Goal: Find contact information: Find contact information

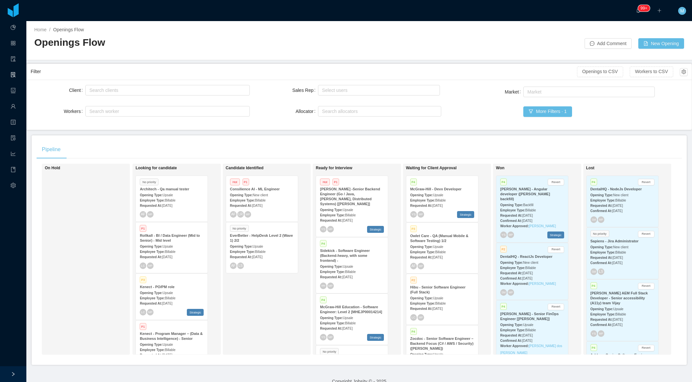
drag, startPoint x: 0, startPoint y: 0, endPoint x: 406, endPoint y: 264, distance: 484.8
click at [250, 311] on div "Candidate Identified Hot P1 Consilience AI - ML Engineer Opening Type: New clie…" at bounding box center [272, 259] width 92 height 185
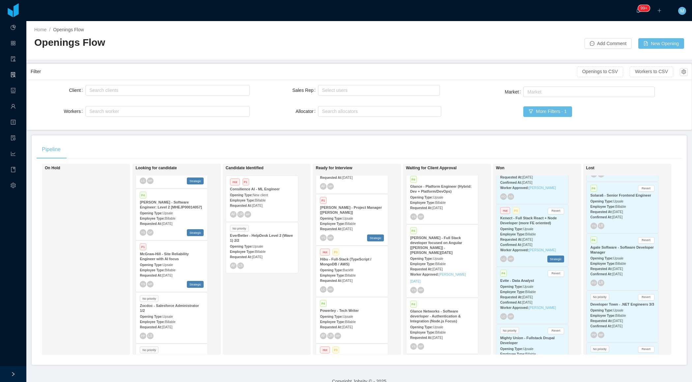
scroll to position [307, 0]
click at [264, 304] on div "Candidate Identified Hot P1 Consilience AI - ML Engineer Opening Type: New clie…" at bounding box center [272, 259] width 92 height 185
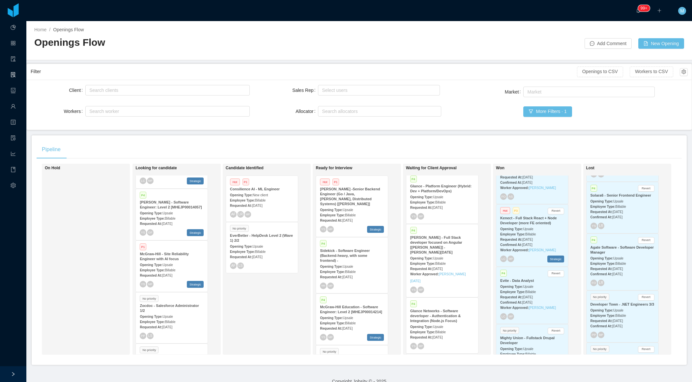
click at [350, 211] on div "Employee Type: Billable" at bounding box center [352, 214] width 64 height 7
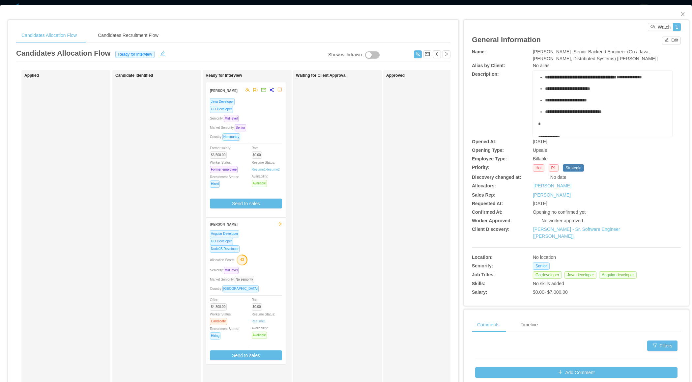
scroll to position [62, 0]
click at [682, 15] on icon "icon: close" at bounding box center [683, 14] width 4 height 4
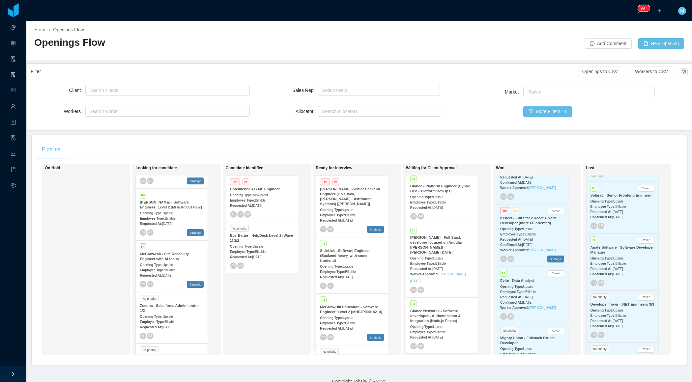
click at [363, 211] on div "Employee Type: Billable" at bounding box center [352, 214] width 64 height 7
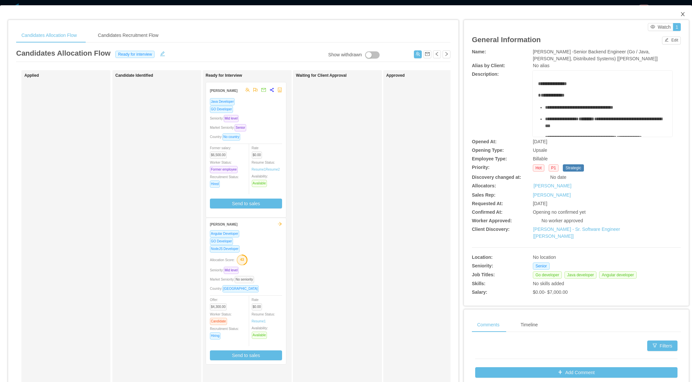
click at [685, 15] on icon "icon: close" at bounding box center [682, 14] width 5 height 5
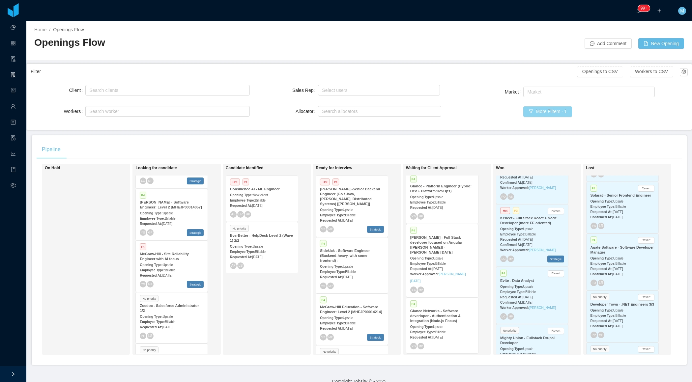
click at [541, 114] on button "More Filters · 1" at bounding box center [547, 111] width 48 height 11
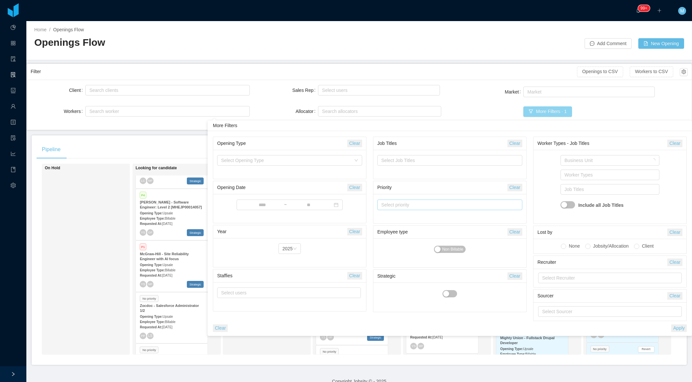
click at [411, 205] on div "Select priority" at bounding box center [446, 205] width 131 height 7
click at [395, 217] on li "P1" at bounding box center [449, 217] width 145 height 11
click at [393, 225] on li "P2" at bounding box center [449, 227] width 145 height 11
click at [461, 110] on div "Client Search clients Workers Search worker Sales Rep Select users Allocator Se…" at bounding box center [359, 105] width 657 height 42
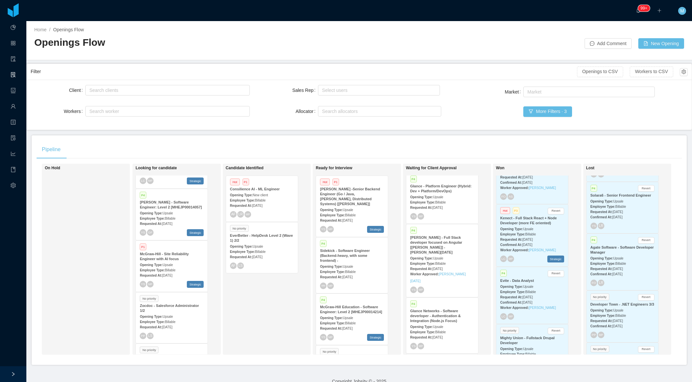
click at [541, 120] on div "Market Market More Filters · 3" at bounding box center [577, 105] width 219 height 41
click at [542, 105] on div "Market Market More Filters · 3" at bounding box center [577, 105] width 219 height 41
click at [539, 107] on button "More Filters · 3" at bounding box center [547, 111] width 48 height 11
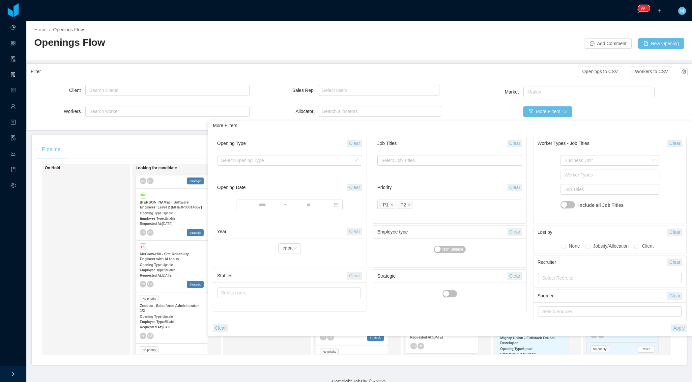
click at [676, 326] on button "Apply" at bounding box center [678, 328] width 15 height 8
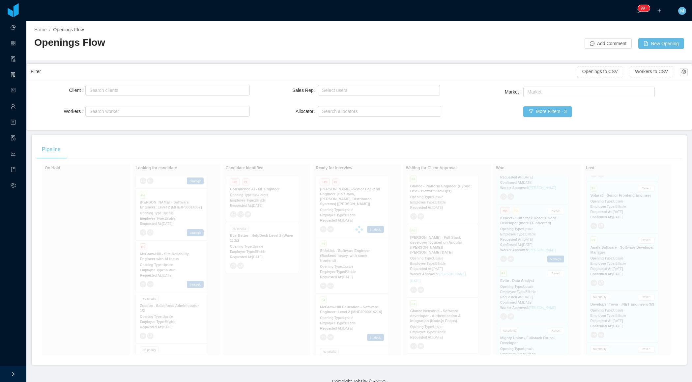
click at [176, 142] on div "Pipeline" at bounding box center [359, 149] width 645 height 18
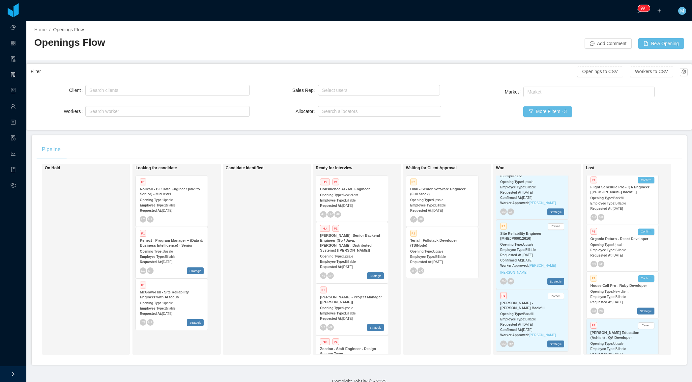
scroll to position [331, 0]
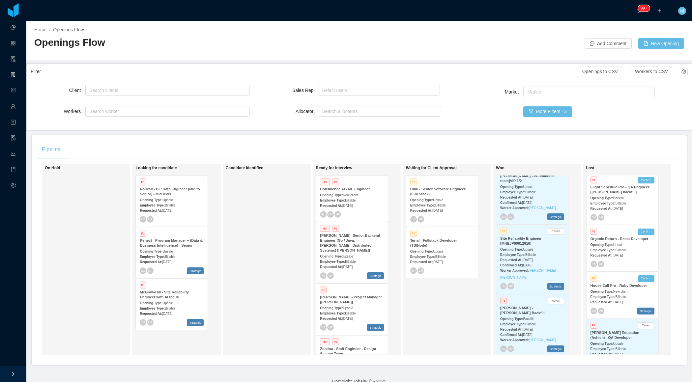
click at [172, 312] on span "[DATE]" at bounding box center [167, 314] width 10 height 4
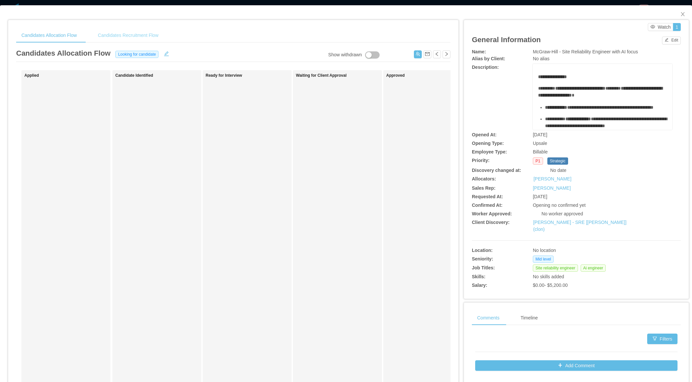
click at [155, 31] on div "Candidates Recruitment Flow" at bounding box center [128, 35] width 71 height 15
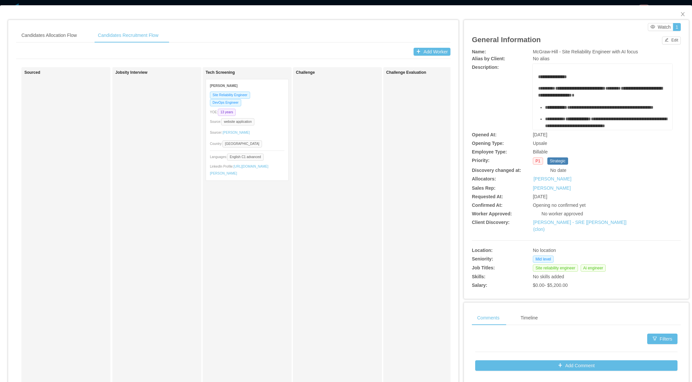
click at [76, 44] on div "Candidates Allocation Flow Candidates Recruitment Flow Candidates Allocation Fl…" at bounding box center [233, 215] width 434 height 374
click at [75, 35] on div "Candidates Allocation Flow" at bounding box center [49, 35] width 66 height 15
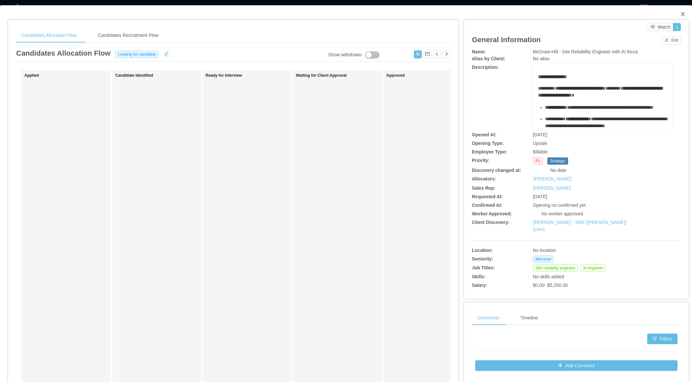
click at [681, 20] on span "Close" at bounding box center [682, 14] width 18 height 18
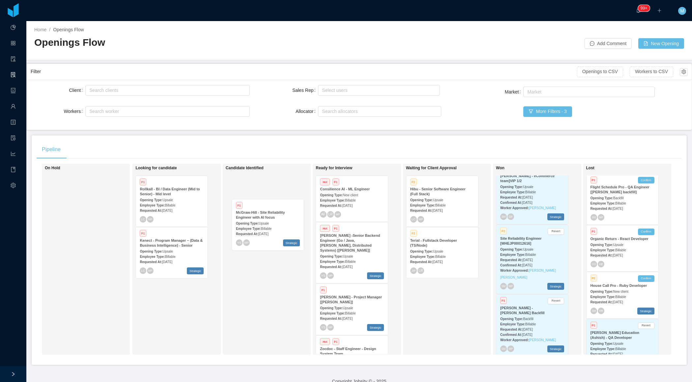
drag, startPoint x: 184, startPoint y: 315, endPoint x: 280, endPoint y: 235, distance: 124.5
click at [280, 235] on div "On Hold Looking for candidate P1 Rollkall - BI / Data Engineer (Mid to Senior) …" at bounding box center [359, 262] width 645 height 196
click at [358, 194] on span "New client" at bounding box center [350, 195] width 15 height 4
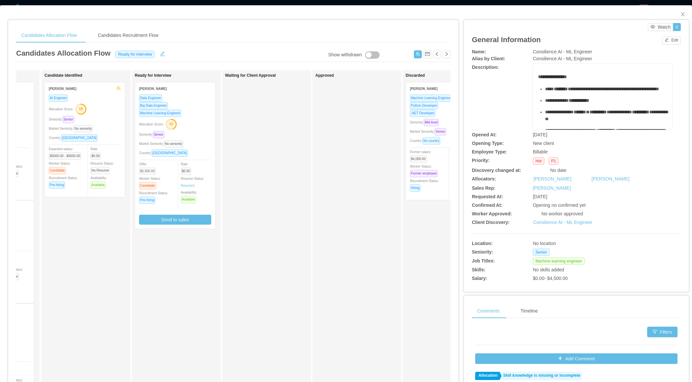
scroll to position [0, 74]
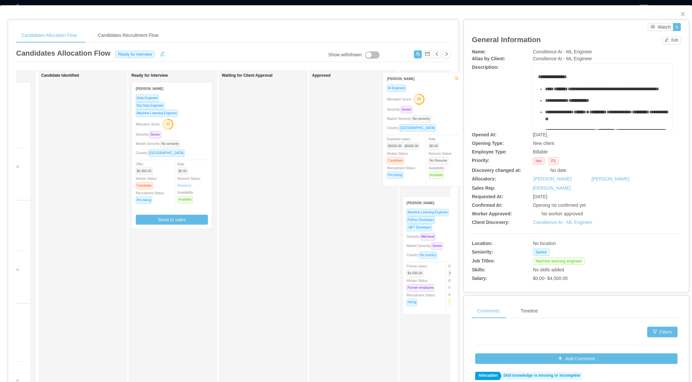
drag, startPoint x: 108, startPoint y: 141, endPoint x: 448, endPoint y: 131, distance: 340.4
click at [449, 133] on div "Applied [PERSON_NAME] Machine Learning Engineer Python Developer NodeJS Develop…" at bounding box center [233, 237] width 434 height 335
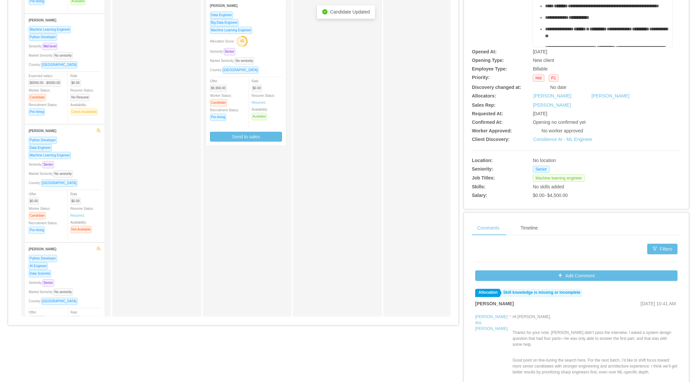
scroll to position [0, 0]
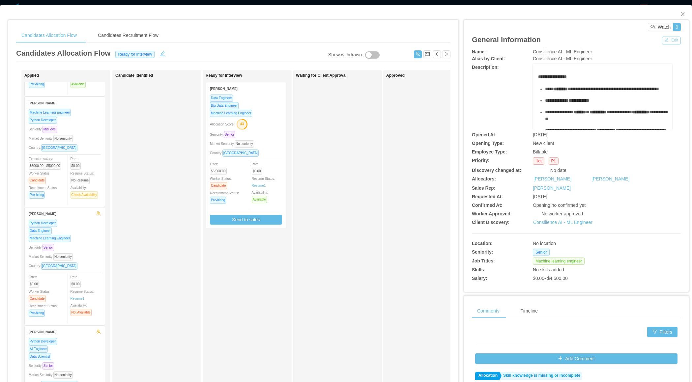
click at [670, 40] on button "Edit" at bounding box center [671, 41] width 19 height 8
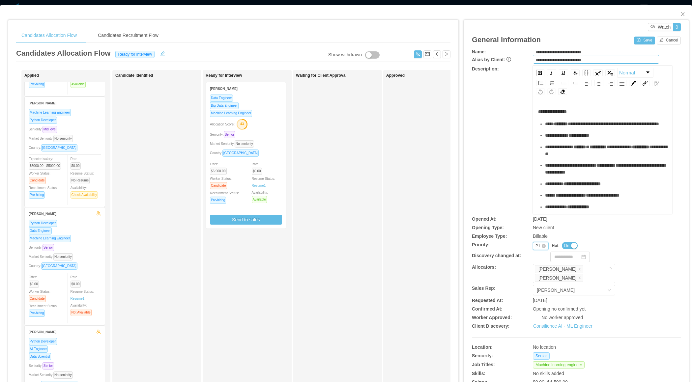
click at [536, 244] on div "P1" at bounding box center [537, 245] width 5 height 7
click at [536, 274] on li "P3" at bounding box center [539, 277] width 15 height 11
click at [642, 40] on button "Save" at bounding box center [644, 41] width 21 height 8
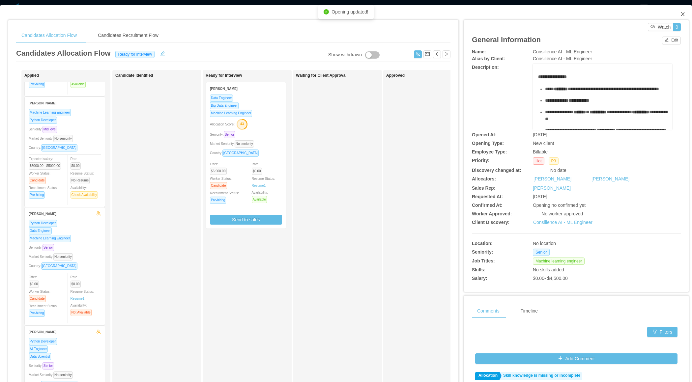
click at [686, 14] on span "Close" at bounding box center [682, 14] width 18 height 18
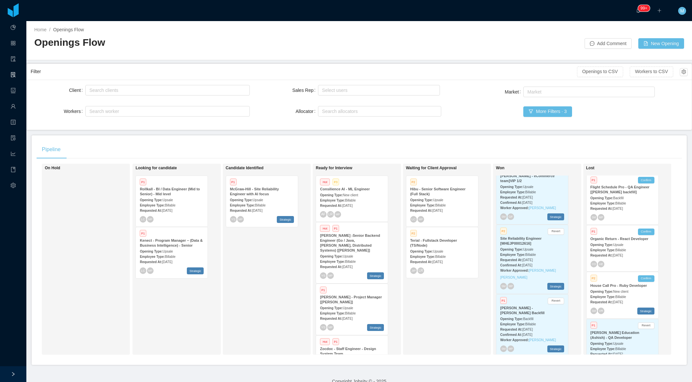
click at [348, 265] on span "[DATE]" at bounding box center [347, 267] width 10 height 4
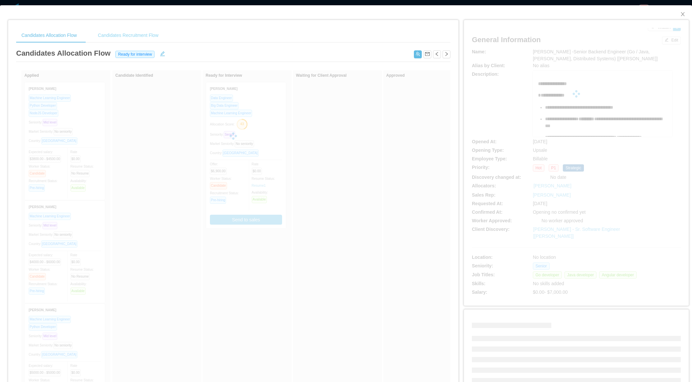
click at [145, 36] on div "Candidates Recruitment Flow" at bounding box center [128, 35] width 71 height 15
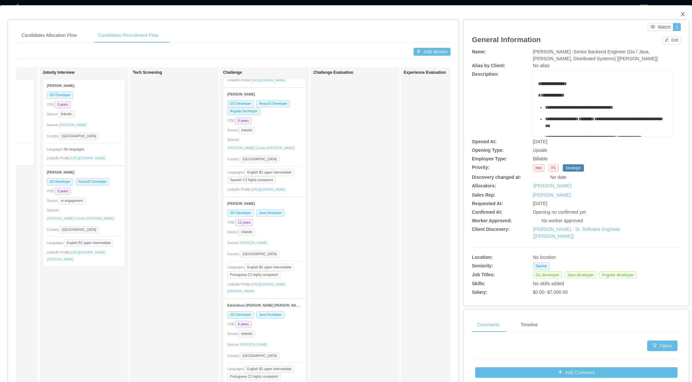
click at [684, 14] on icon "icon: close" at bounding box center [682, 14] width 5 height 5
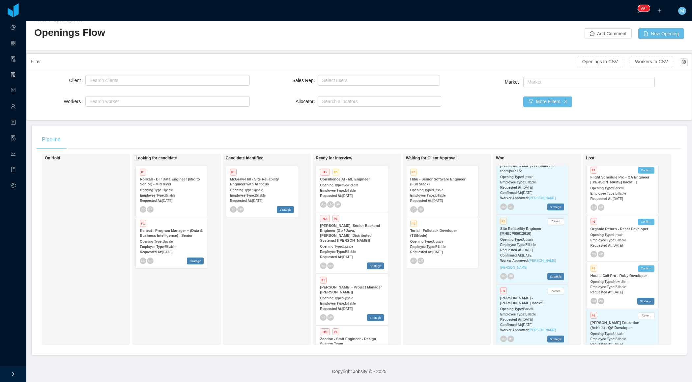
scroll to position [61, 0]
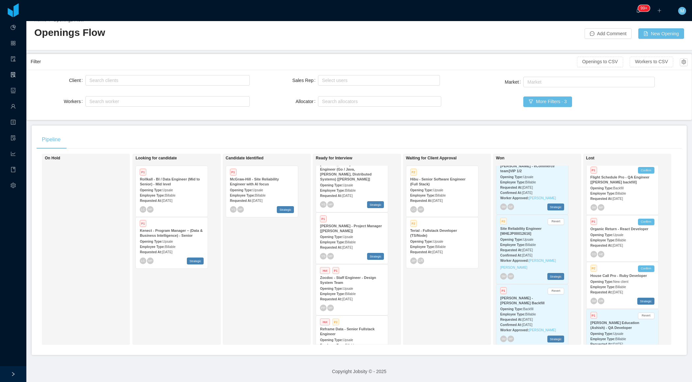
click at [353, 240] on span "Billable" at bounding box center [350, 242] width 11 height 4
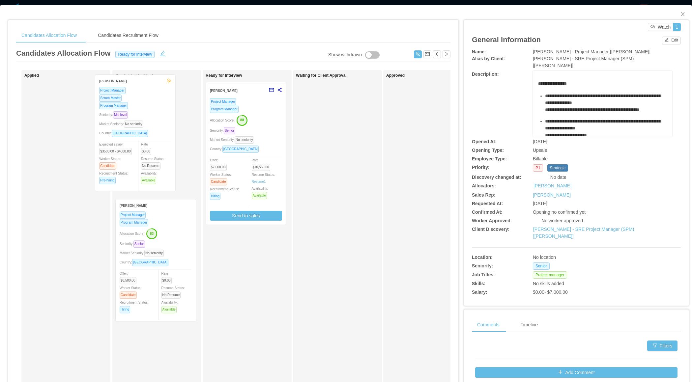
drag, startPoint x: 57, startPoint y: 175, endPoint x: 127, endPoint y: 167, distance: 71.3
click at [127, 168] on div "Applied [PERSON_NAME] Project Manager Scrum Master Program Manager Seniority: M…" at bounding box center [233, 237] width 434 height 335
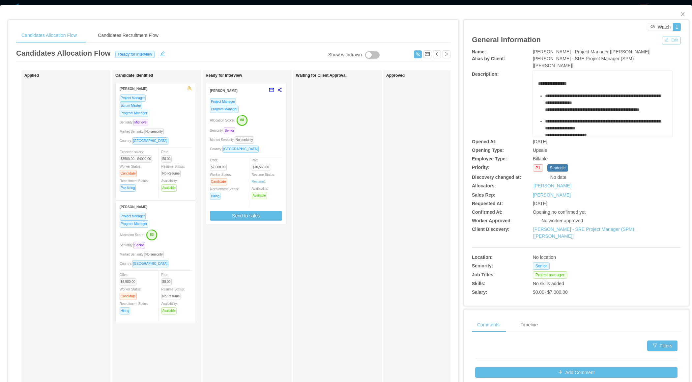
click at [675, 41] on button "Edit" at bounding box center [671, 41] width 19 height 8
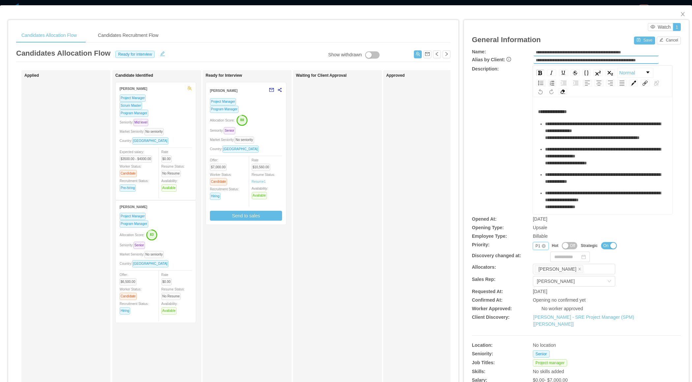
click at [538, 245] on div "P1" at bounding box center [537, 245] width 5 height 7
click at [540, 286] on li "P4" at bounding box center [539, 287] width 15 height 11
click at [642, 42] on button "Save" at bounding box center [644, 41] width 21 height 8
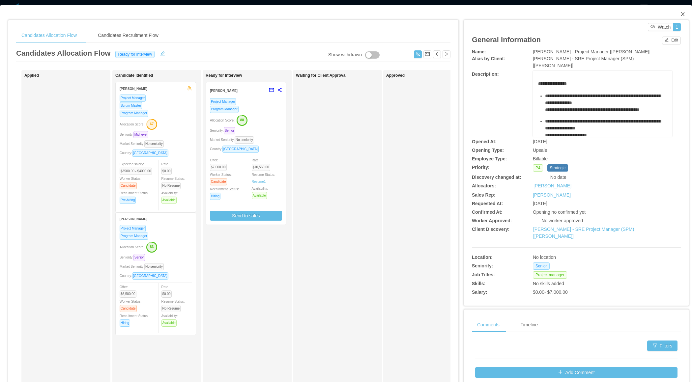
click at [679, 15] on span "Close" at bounding box center [682, 14] width 18 height 18
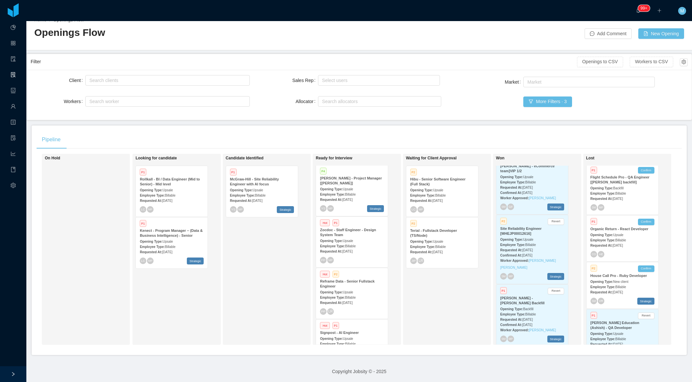
scroll to position [109, 0]
click at [357, 237] on div "Opening Type: Upsale" at bounding box center [352, 240] width 64 height 7
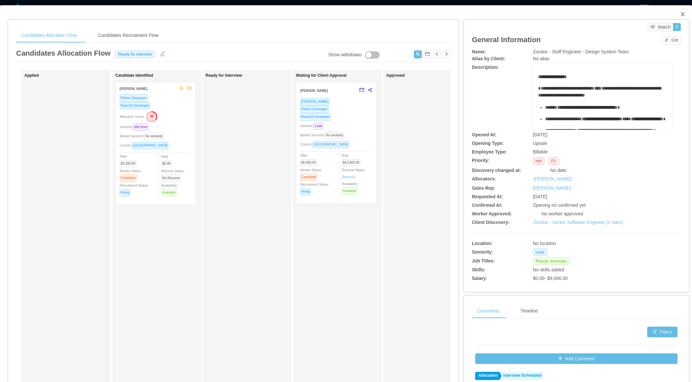
click at [683, 14] on icon "icon: close" at bounding box center [683, 14] width 4 height 4
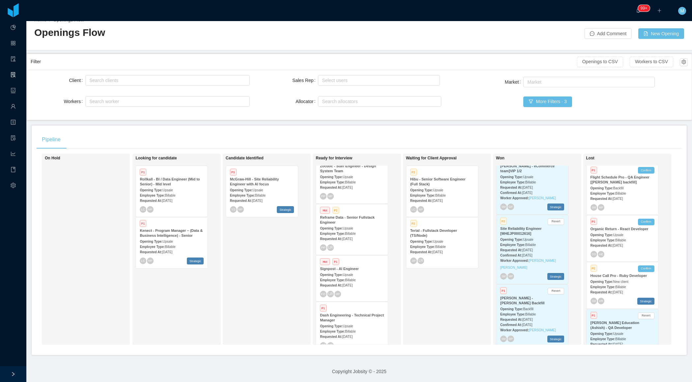
scroll to position [176, 0]
click at [356, 233] on div "Requested At: [DATE]" at bounding box center [352, 236] width 64 height 7
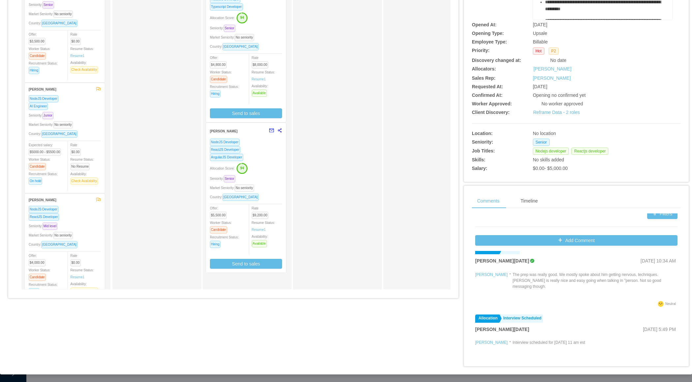
scroll to position [12, 0]
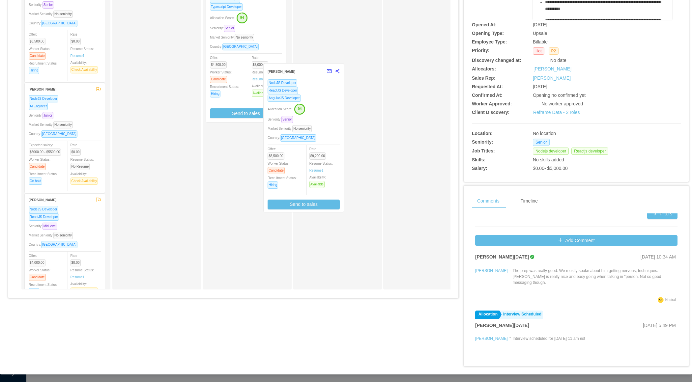
drag, startPoint x: 270, startPoint y: 200, endPoint x: 328, endPoint y: 143, distance: 81.5
click at [328, 142] on div "Applied [PERSON_NAME] NodeJS Developer ReactJS Developer Seniority: Senior Mark…" at bounding box center [233, 127] width 434 height 335
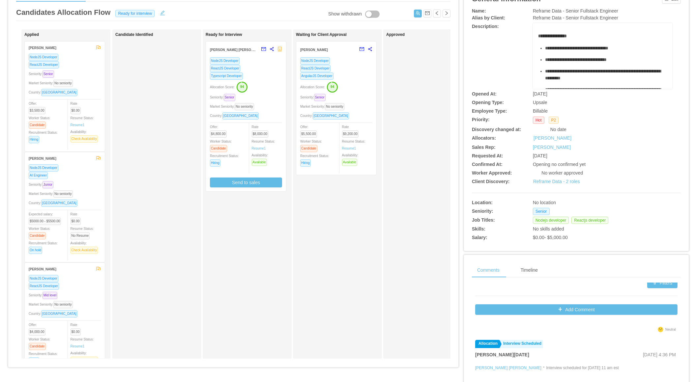
scroll to position [0, 0]
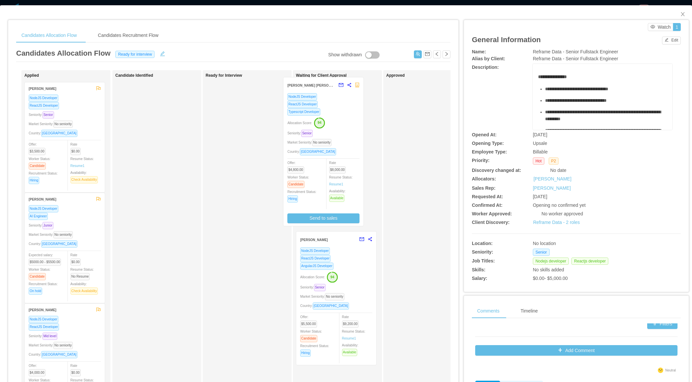
drag, startPoint x: 263, startPoint y: 184, endPoint x: 341, endPoint y: 180, distance: 77.9
click at [341, 180] on div "Applied [PERSON_NAME] NodeJS Developer ReactJS Developer Seniority: Senior Mark…" at bounding box center [233, 237] width 434 height 335
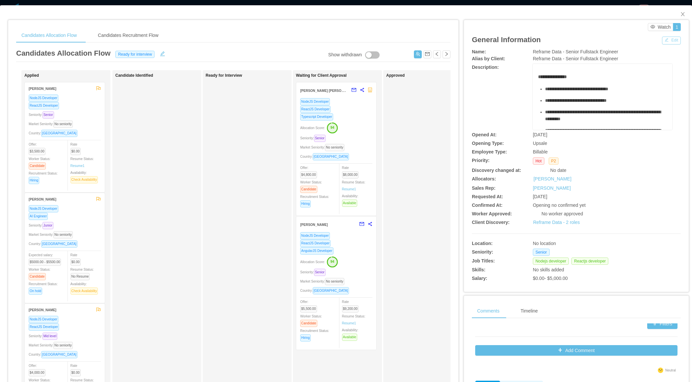
click at [668, 40] on button "Edit" at bounding box center [671, 41] width 19 height 8
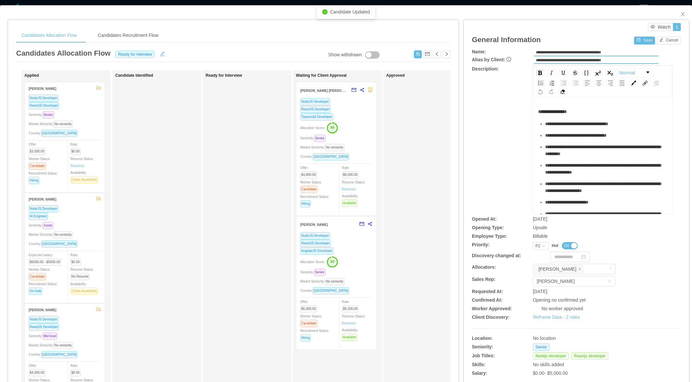
click at [532, 252] on div "Discovery changed at:" at bounding box center [511, 255] width 78 height 7
click at [536, 244] on div "P2" at bounding box center [537, 245] width 5 height 7
click at [541, 285] on li "P4" at bounding box center [539, 287] width 15 height 11
click at [536, 247] on div "P4" at bounding box center [537, 245] width 5 height 7
click at [539, 275] on li "P3" at bounding box center [539, 277] width 15 height 11
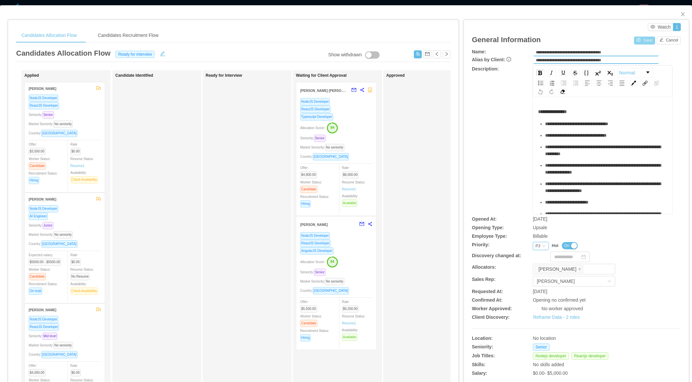
click at [641, 42] on button "Save" at bounding box center [644, 41] width 21 height 8
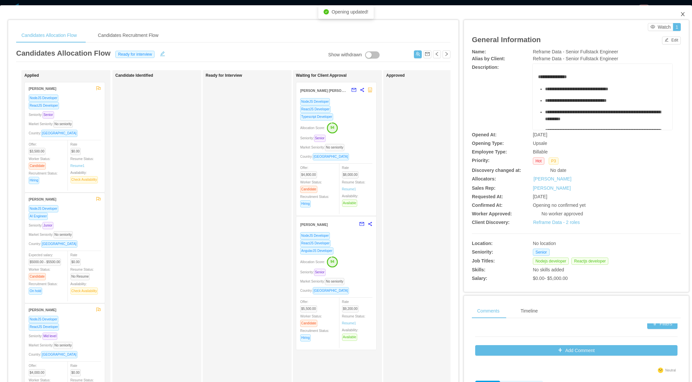
click at [683, 14] on icon "icon: close" at bounding box center [683, 14] width 4 height 4
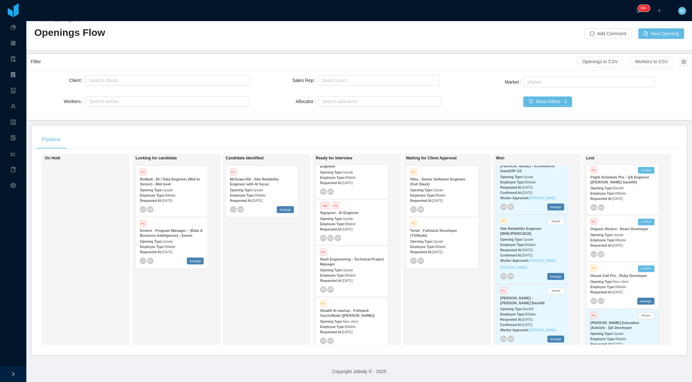
scroll to position [231, 0]
click at [351, 272] on span "Billable" at bounding box center [350, 274] width 11 height 4
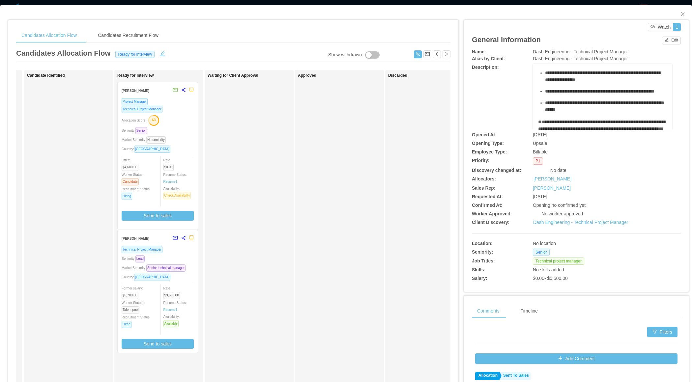
scroll to position [0, 89]
click at [175, 260] on div "Seniority: Lead" at bounding box center [157, 259] width 72 height 8
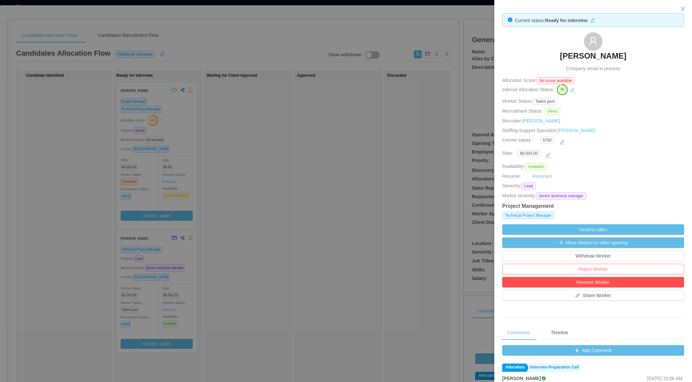
click at [588, 267] on button "Reject Worker" at bounding box center [593, 269] width 182 height 11
click at [604, 248] on button "Reject" at bounding box center [606, 250] width 18 height 8
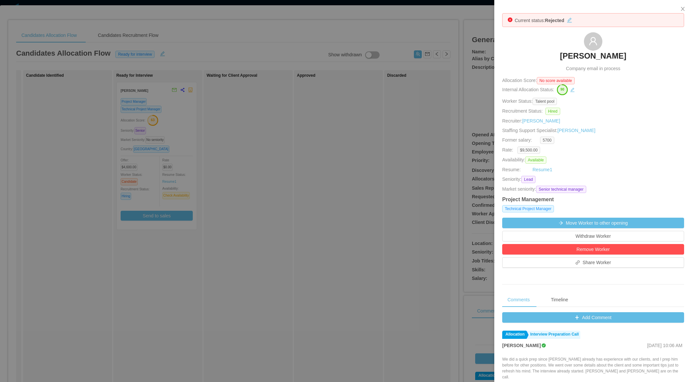
click at [308, 195] on div at bounding box center [346, 191] width 692 height 382
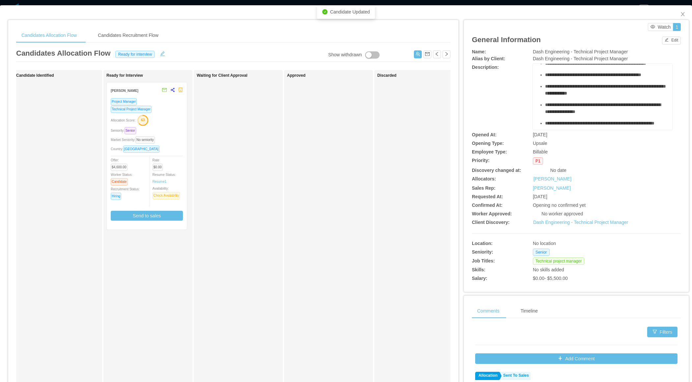
scroll to position [62, 0]
click at [517, 81] on div "**********" at bounding box center [576, 97] width 209 height 66
click at [672, 40] on button "Edit" at bounding box center [671, 41] width 19 height 8
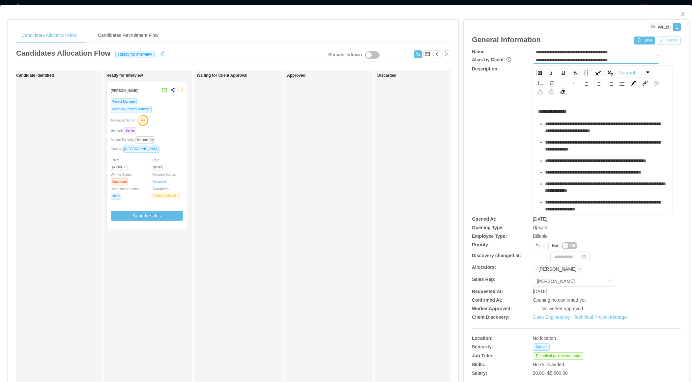
click at [669, 40] on button "Cancel" at bounding box center [669, 41] width 24 height 8
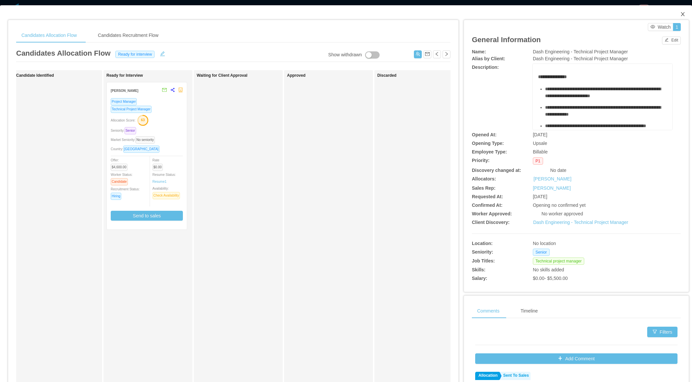
click at [687, 15] on span "Close" at bounding box center [682, 14] width 18 height 18
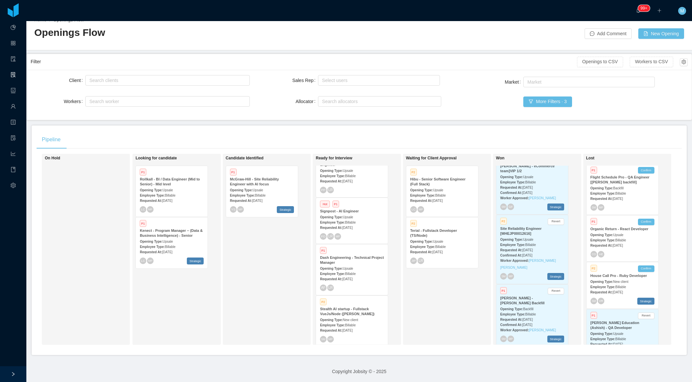
click at [358, 322] on div "Employee Type: Billable" at bounding box center [352, 325] width 64 height 7
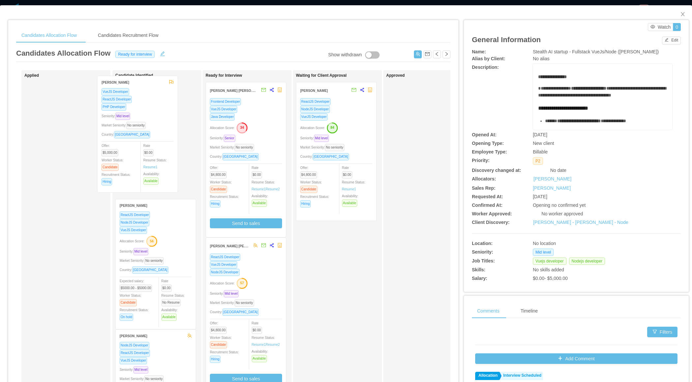
drag, startPoint x: 86, startPoint y: 165, endPoint x: 159, endPoint y: 158, distance: 73.2
click at [159, 159] on div "Applied [PERSON_NAME] [PERSON_NAME] ReactJS Developer PHP Developer Seniority: …" at bounding box center [233, 237] width 434 height 335
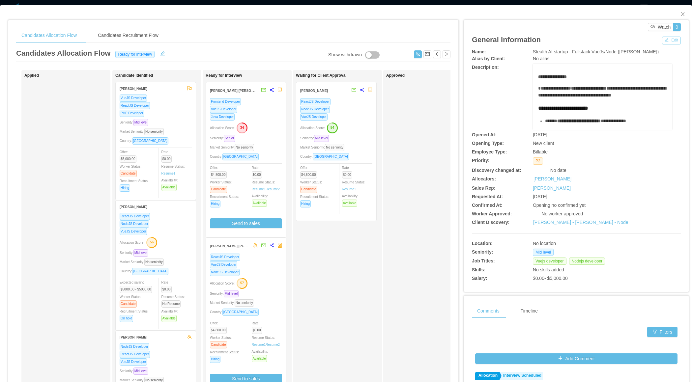
click at [667, 43] on button "Edit" at bounding box center [671, 41] width 19 height 8
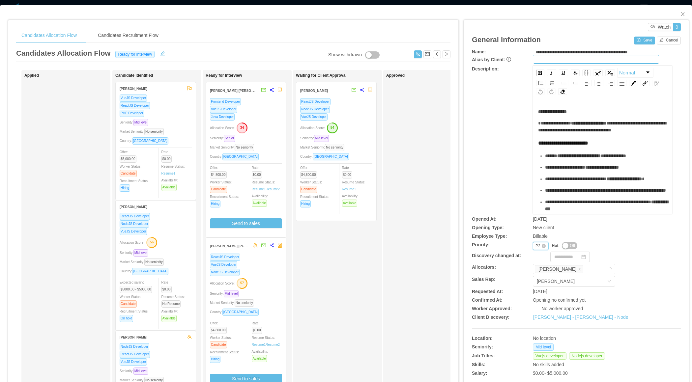
click at [537, 247] on div "P2" at bounding box center [537, 245] width 5 height 7
click at [539, 278] on li "P3" at bounding box center [539, 277] width 15 height 11
click at [642, 38] on button "Save" at bounding box center [644, 41] width 21 height 8
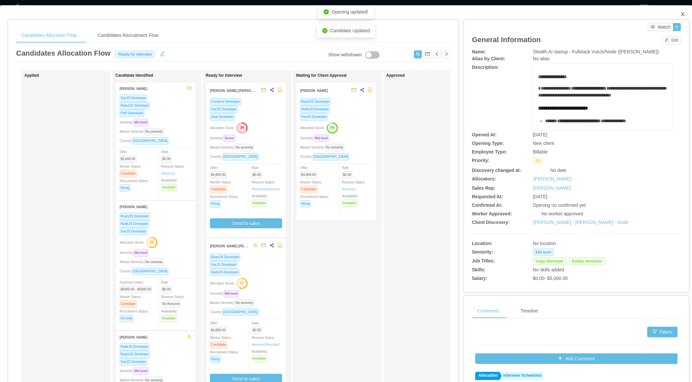
click at [685, 13] on icon "icon: close" at bounding box center [682, 14] width 5 height 5
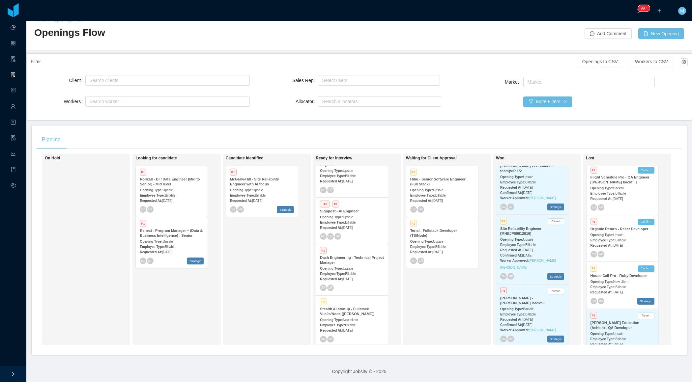
click at [443, 189] on span "Upsale" at bounding box center [438, 190] width 10 height 4
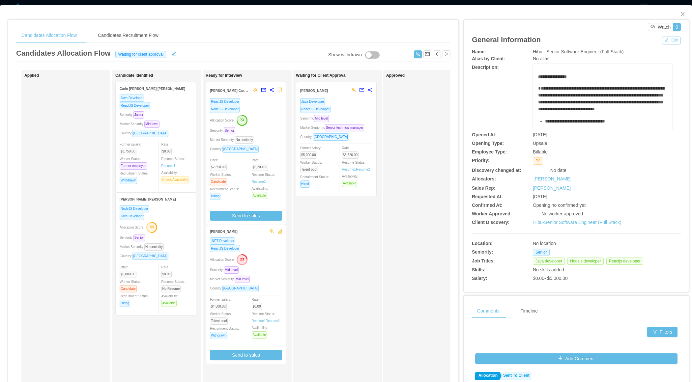
click at [672, 41] on button "Edit" at bounding box center [671, 41] width 19 height 8
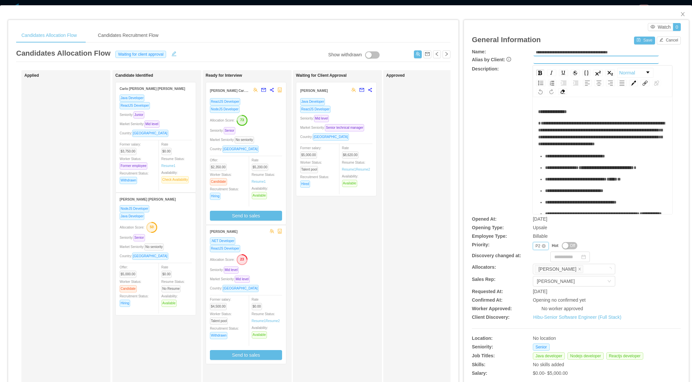
click at [533, 244] on div "Priority P2" at bounding box center [541, 246] width 16 height 8
click at [540, 279] on li "P3" at bounding box center [539, 277] width 15 height 11
click at [642, 37] on button "Save" at bounding box center [644, 41] width 21 height 8
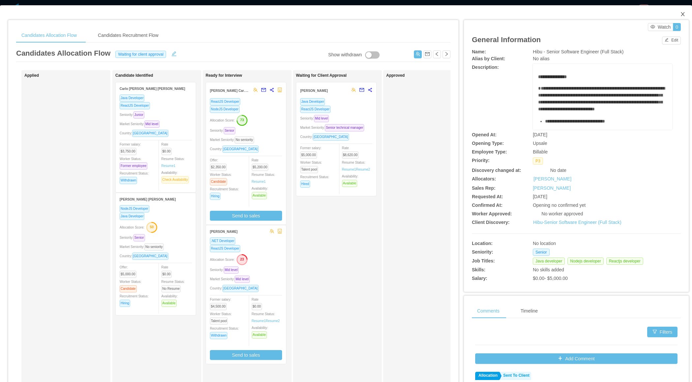
click at [683, 13] on icon "icon: close" at bounding box center [683, 14] width 4 height 4
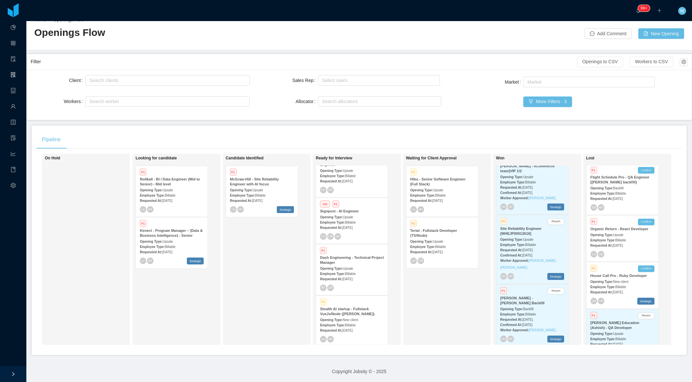
click at [445, 249] on div "Requested At: [DATE]" at bounding box center [442, 251] width 64 height 7
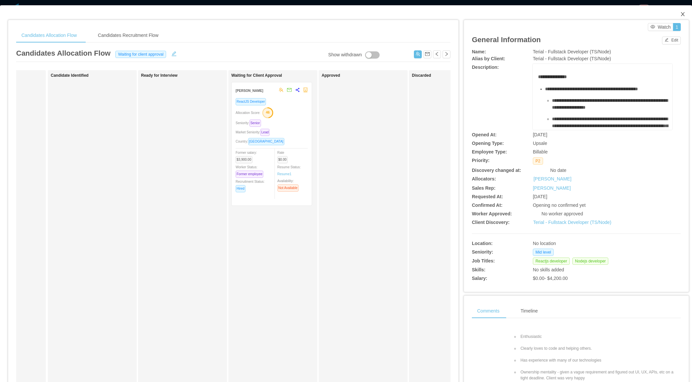
click at [685, 11] on span "Close" at bounding box center [682, 14] width 18 height 18
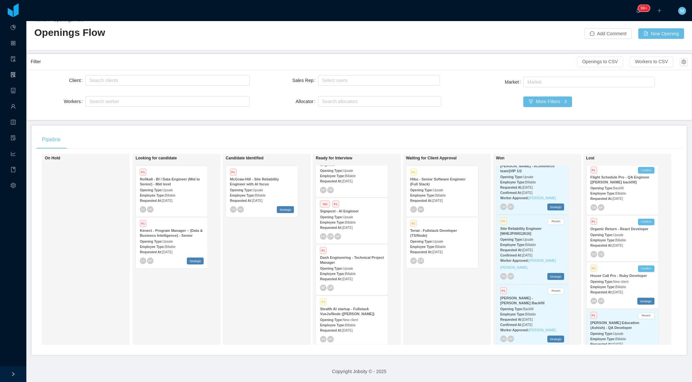
click at [232, 258] on div "Candidate Identified P1 [PERSON_NAME] - Site Reliability Engineer with AI focus…" at bounding box center [272, 249] width 92 height 185
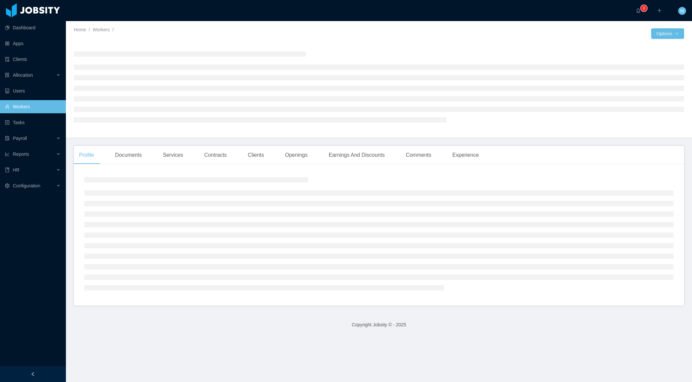
click at [36, 376] on div at bounding box center [33, 374] width 66 height 16
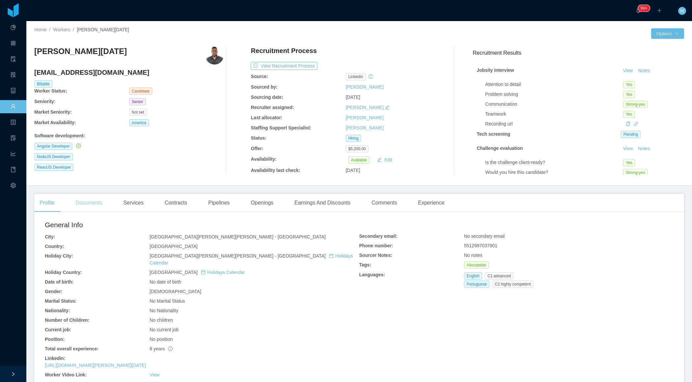
click at [82, 202] on div "Documents" at bounding box center [88, 203] width 37 height 18
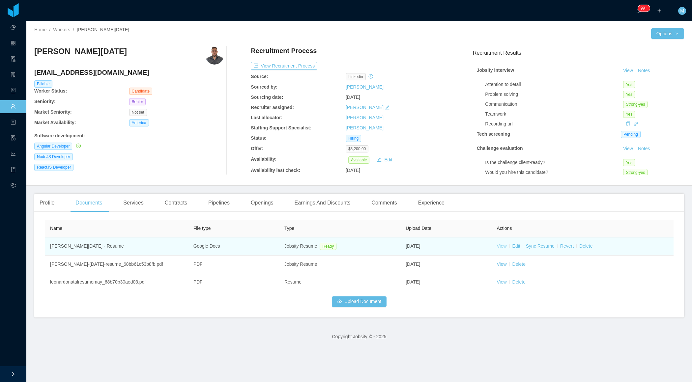
click at [503, 246] on link "View" at bounding box center [501, 245] width 10 height 5
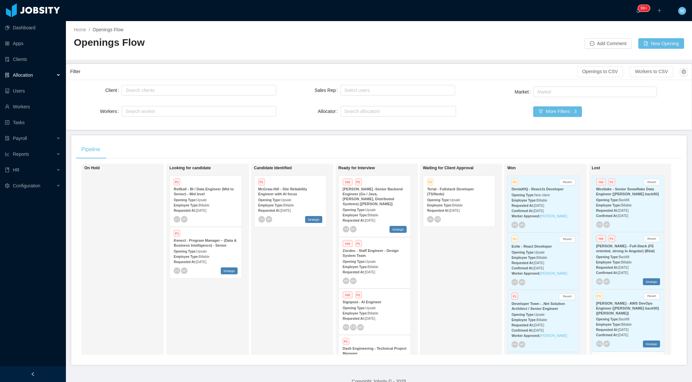
click at [62, 371] on div at bounding box center [33, 374] width 66 height 16
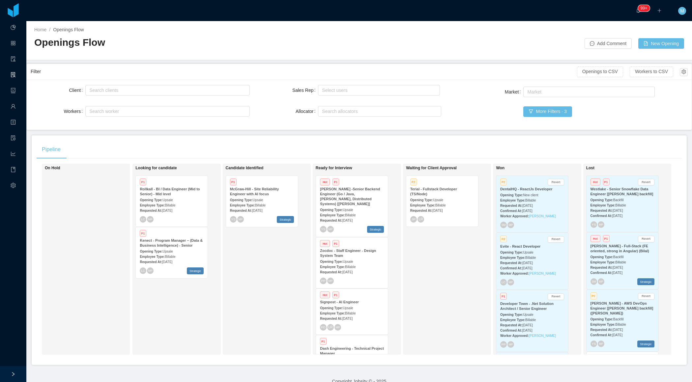
click at [557, 103] on div "Market Market More Filters · 3" at bounding box center [577, 105] width 219 height 41
click at [554, 106] on button "More Filters · 3" at bounding box center [547, 111] width 48 height 11
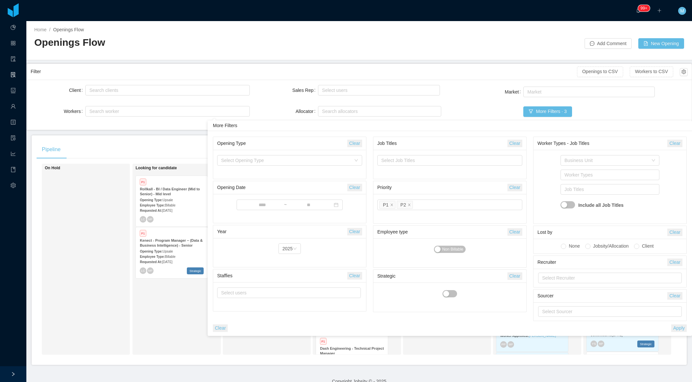
click at [226, 327] on button "Clear" at bounding box center [220, 328] width 15 height 8
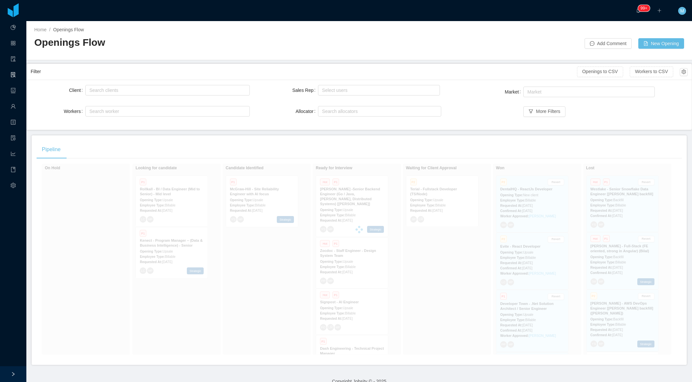
click at [118, 275] on div at bounding box center [359, 230] width 645 height 132
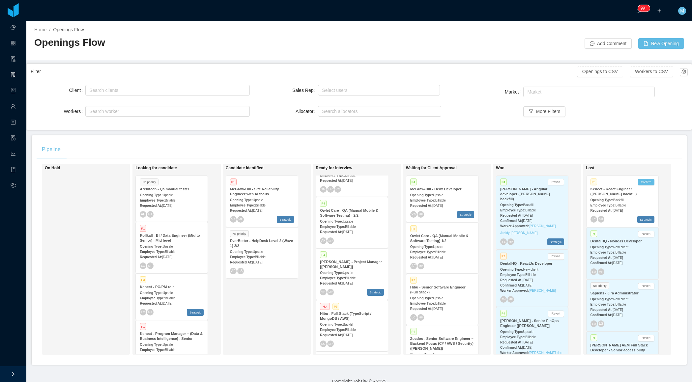
scroll to position [240, 0]
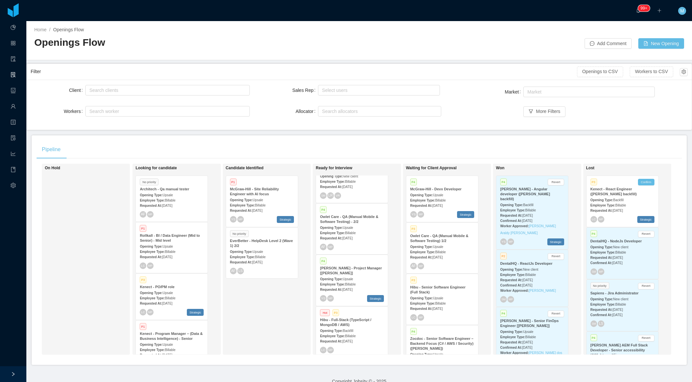
click at [346, 143] on div "Pipeline" at bounding box center [359, 149] width 645 height 18
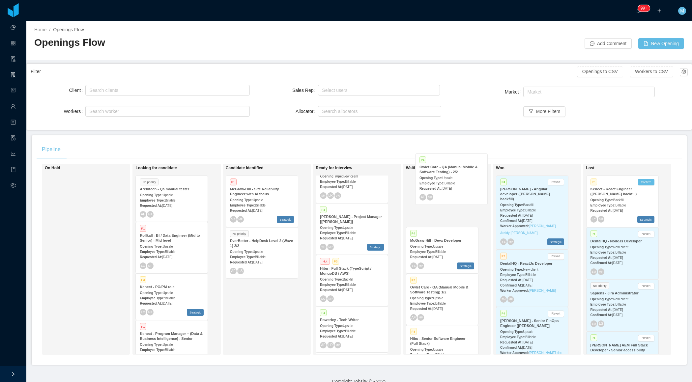
drag, startPoint x: 336, startPoint y: 239, endPoint x: 470, endPoint y: 95, distance: 197.2
click at [436, 192] on div "On Hold Looking for candidate No priority Architech - Qa manual tester Opening …" at bounding box center [359, 262] width 645 height 196
click at [443, 194] on span "Upsale" at bounding box center [438, 195] width 10 height 4
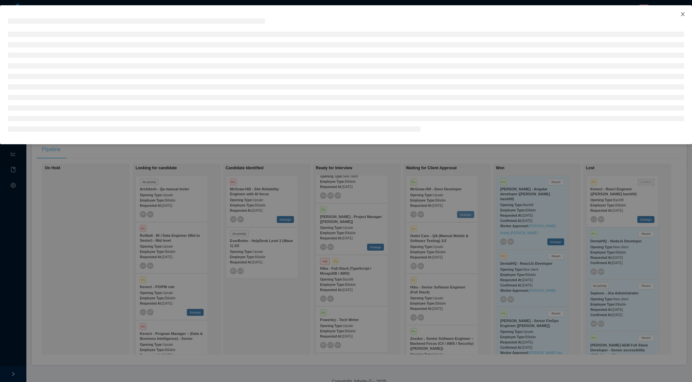
click at [678, 16] on span "Close" at bounding box center [682, 14] width 18 height 18
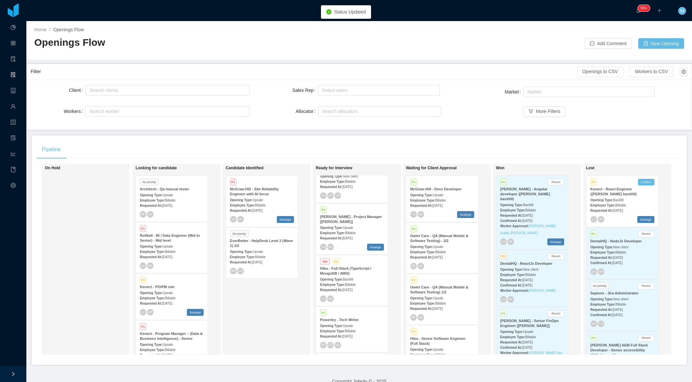
click at [438, 248] on div "Employee Type: Billable" at bounding box center [442, 251] width 64 height 7
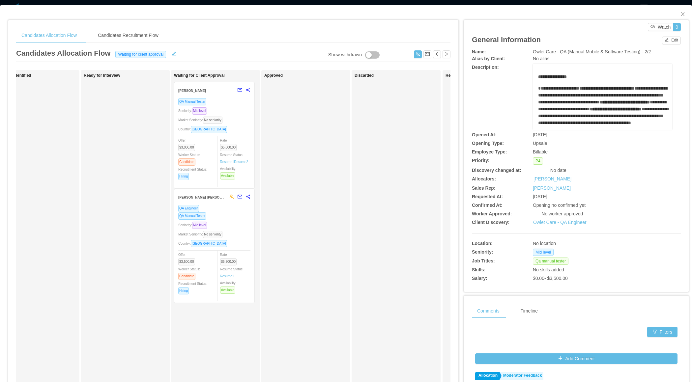
scroll to position [0, 121]
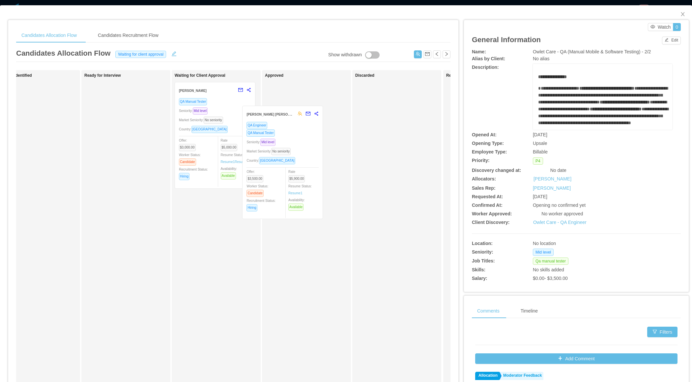
drag, startPoint x: 251, startPoint y: 235, endPoint x: 317, endPoint y: 151, distance: 107.0
click at [317, 152] on div "Applied Candidate Identified Ready for Interview Waiting for Client Approval Ra…" at bounding box center [233, 237] width 434 height 335
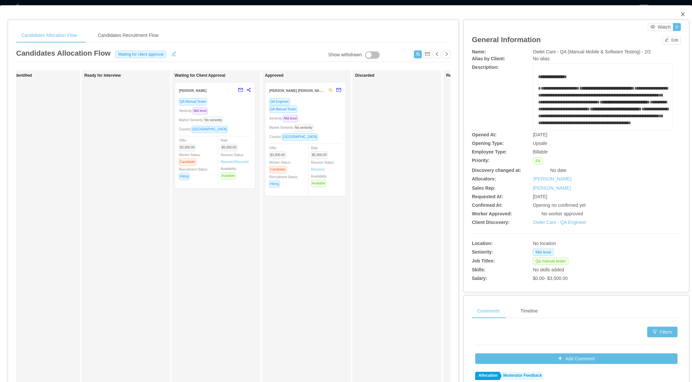
click at [684, 15] on icon "icon: close" at bounding box center [682, 14] width 5 height 5
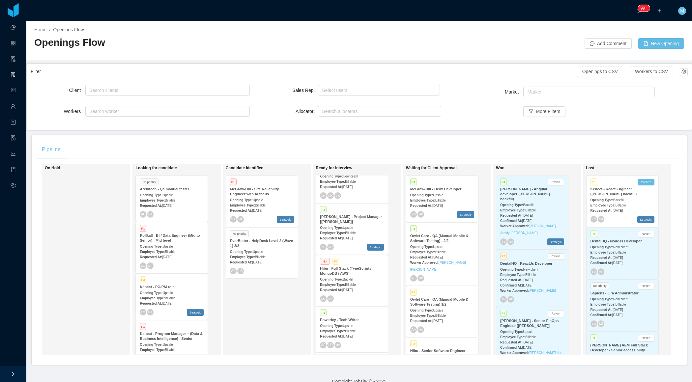
click at [259, 321] on div "Candidate Identified P1 McGraw-Hill - Site Reliability Engineer with AI focus O…" at bounding box center [272, 259] width 92 height 185
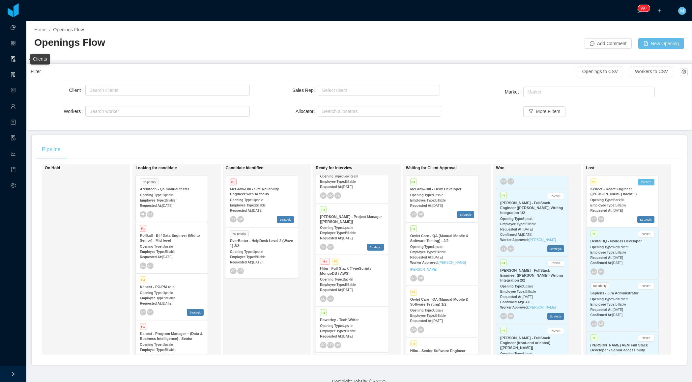
click at [13, 60] on link "Clients" at bounding box center [13, 60] width 5 height 14
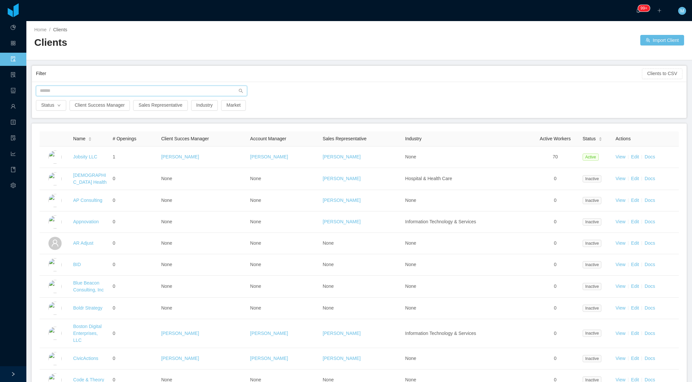
click at [147, 92] on input "text" at bounding box center [141, 91] width 211 height 11
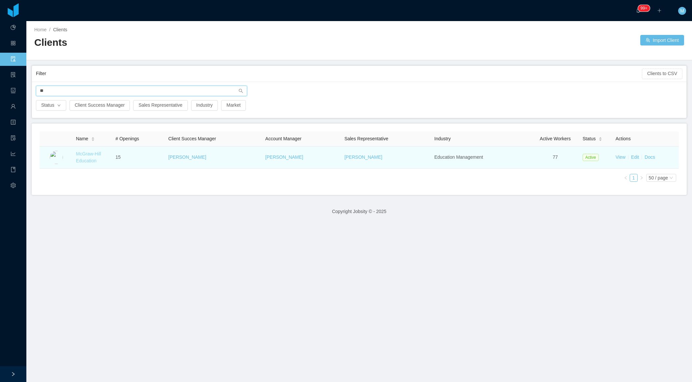
type input "**"
click at [93, 159] on link "McGraw-Hill Education" at bounding box center [88, 157] width 25 height 12
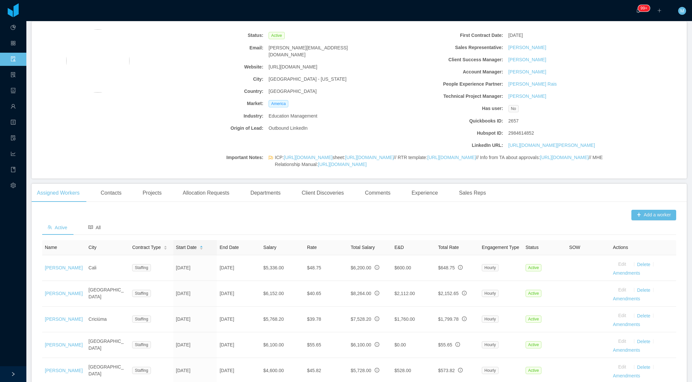
scroll to position [666, 0]
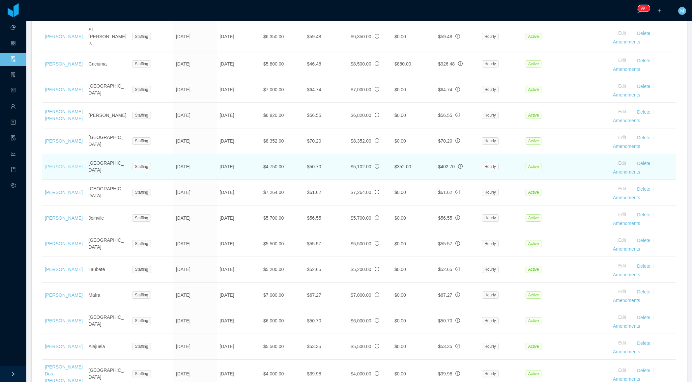
drag, startPoint x: 80, startPoint y: 191, endPoint x: 45, endPoint y: 193, distance: 34.7
click at [45, 180] on td "Arthur Loginow" at bounding box center [64, 167] width 44 height 26
copy link "Arthur Loginow"
